Goal: Navigation & Orientation: Go to known website

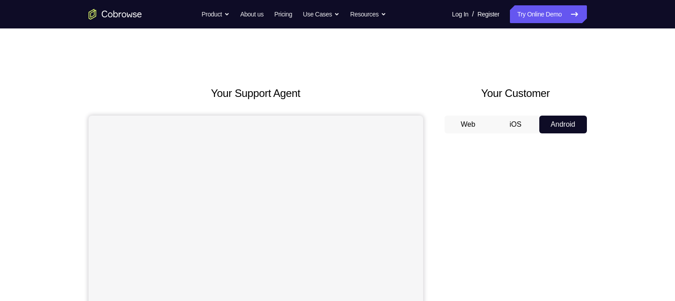
click at [565, 123] on button "Android" at bounding box center [564, 125] width 48 height 18
click at [574, 11] on icon at bounding box center [574, 14] width 11 height 11
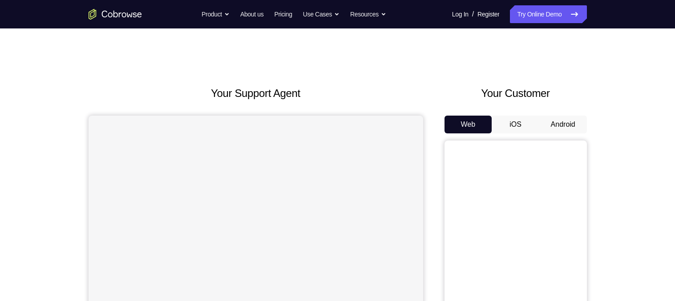
click at [571, 135] on div "Web iOS Android" at bounding box center [516, 265] width 142 height 299
click at [565, 126] on button "Android" at bounding box center [564, 125] width 48 height 18
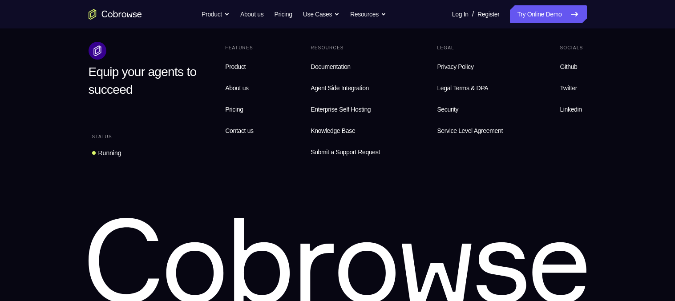
scroll to position [663, 0]
